Goal: Navigation & Orientation: Find specific page/section

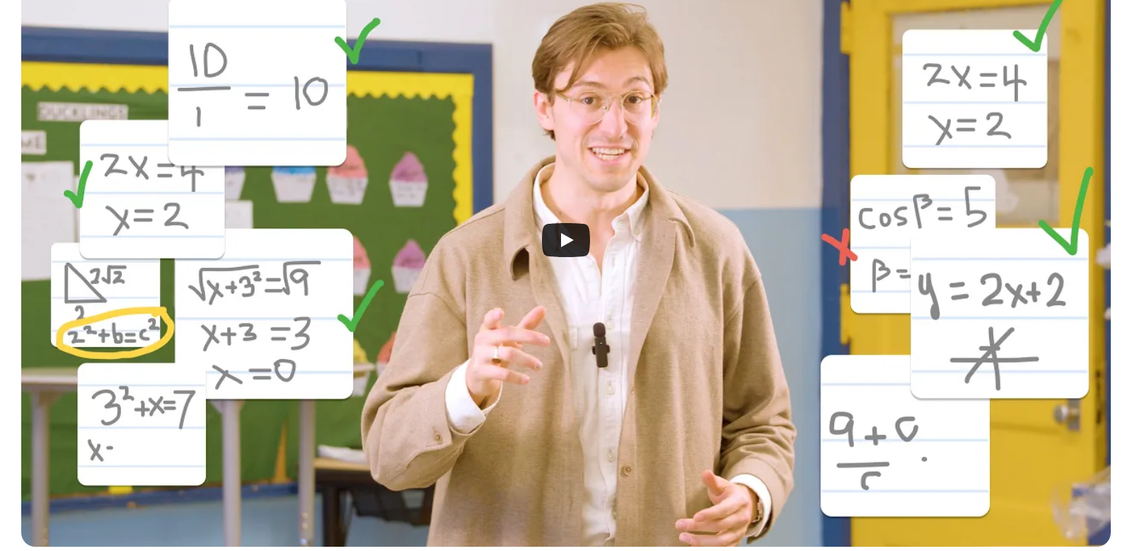
scroll to position [426, 0]
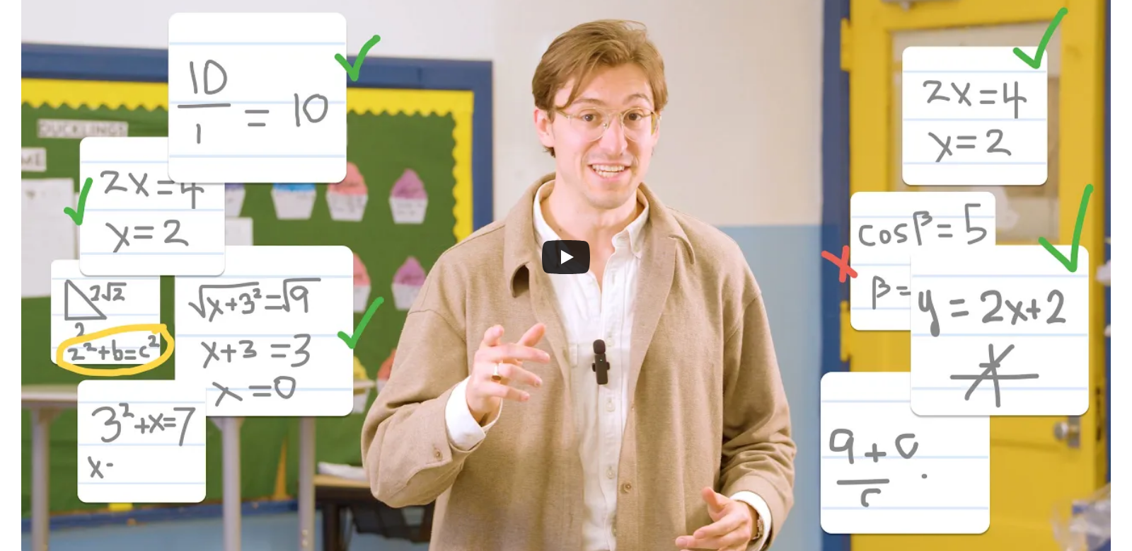
click at [521, 235] on div at bounding box center [566, 257] width 1090 height 612
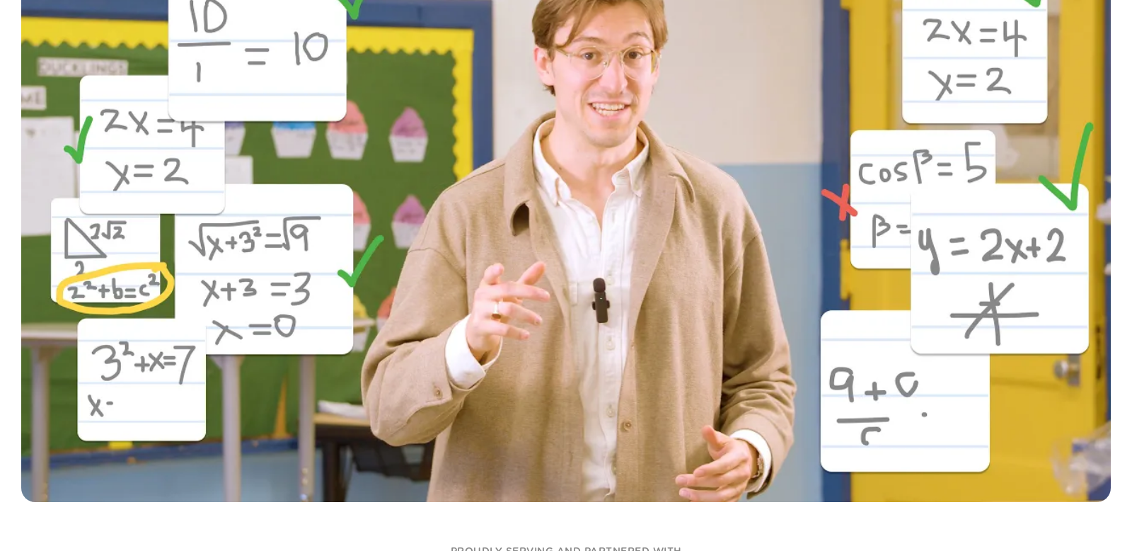
scroll to position [730, 0]
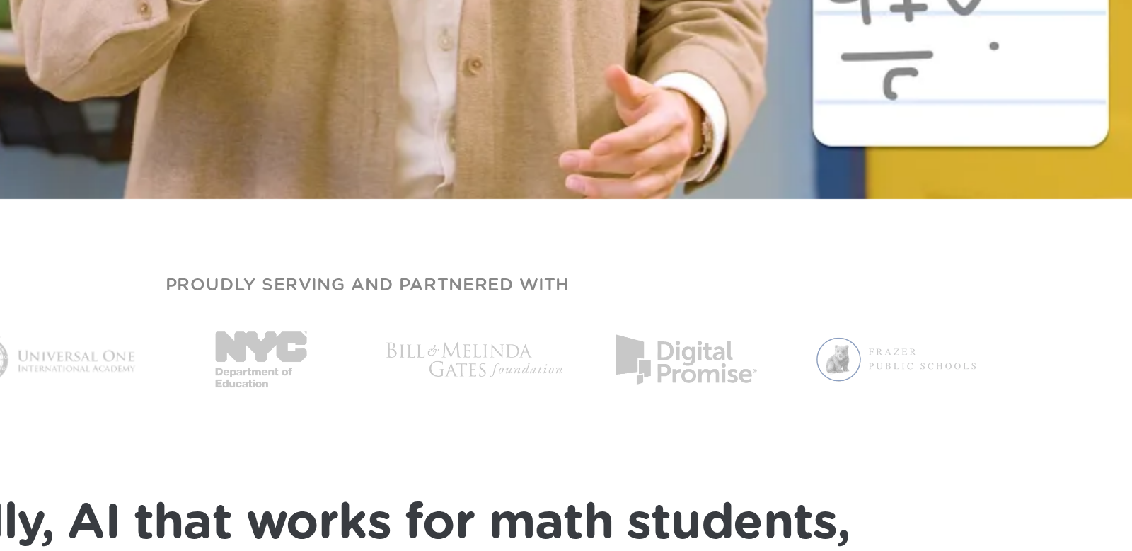
click at [620, 340] on img at bounding box center [627, 350] width 100 height 55
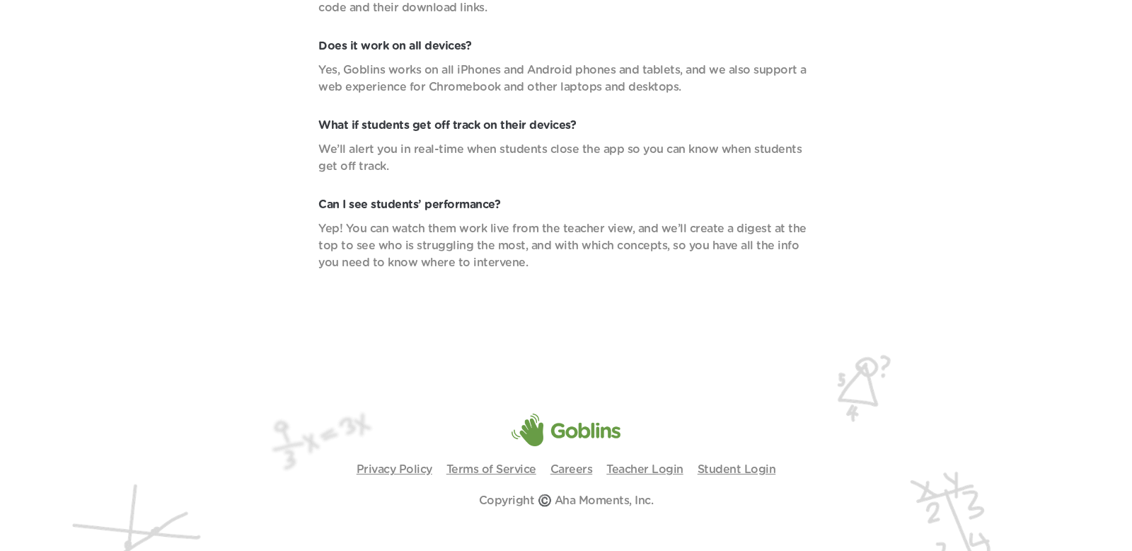
scroll to position [5200, 0]
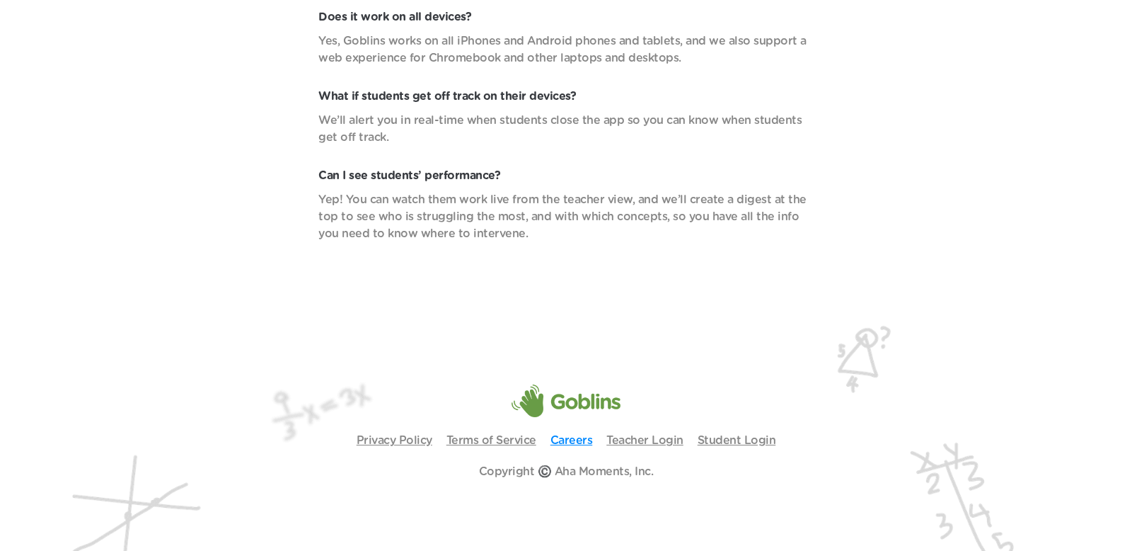
click at [575, 441] on link "Careers" at bounding box center [572, 439] width 42 height 11
